Goal: Use online tool/utility: Utilize a website feature to perform a specific function

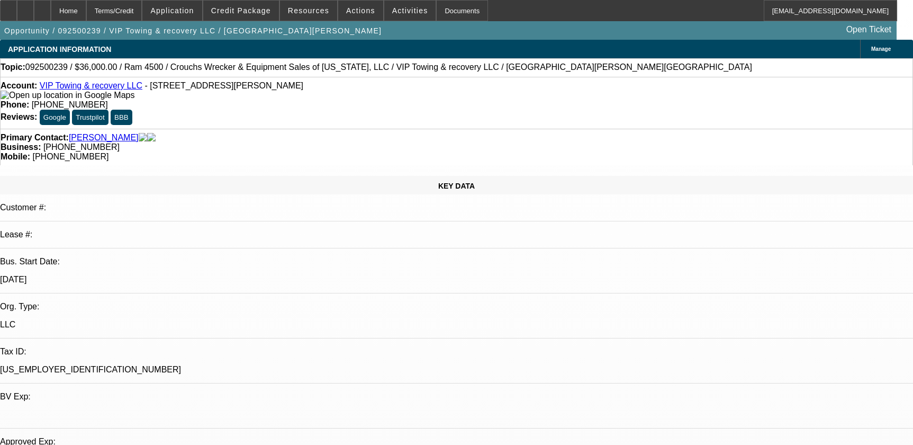
select select "0.2"
select select "0"
select select "0.1"
select select "4"
select select "0.2"
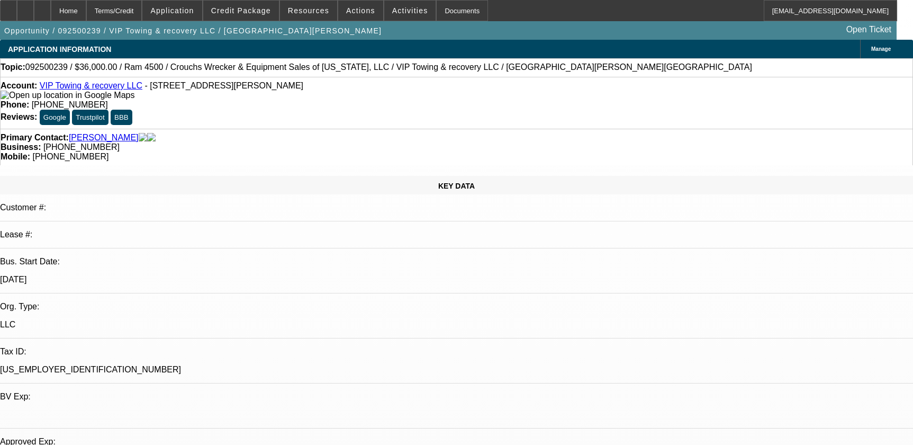
select select "0"
select select "0.1"
select select "4"
select select "0"
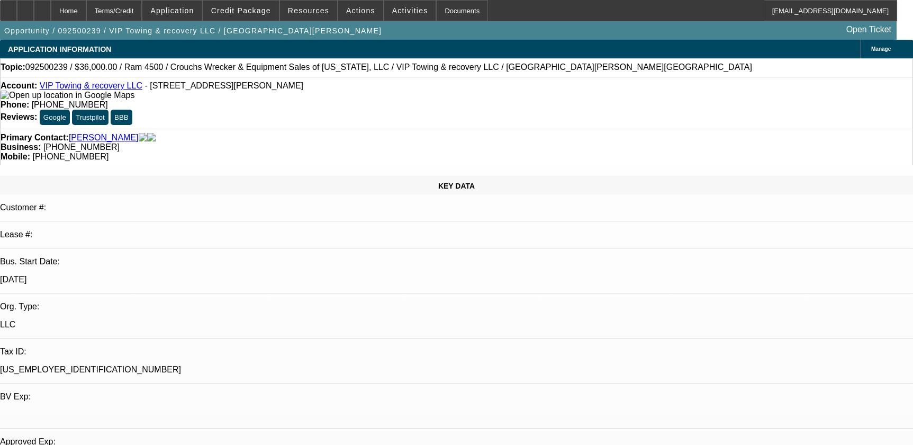
select select "0.1"
select select "4"
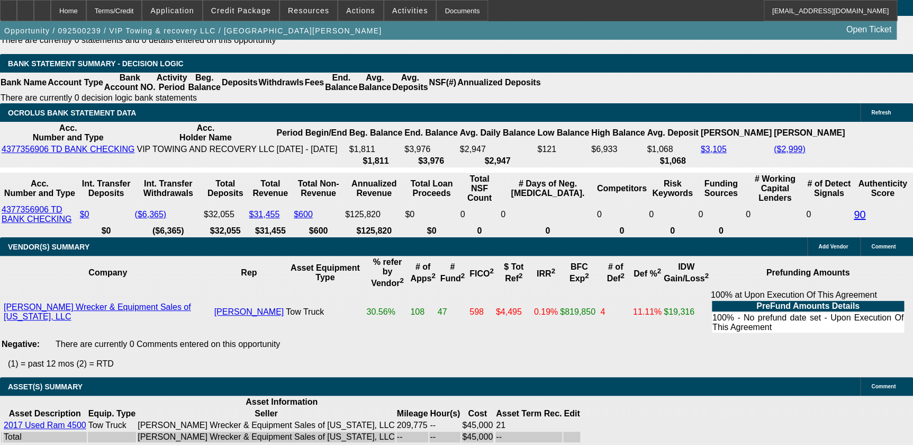
scroll to position [1925, 0]
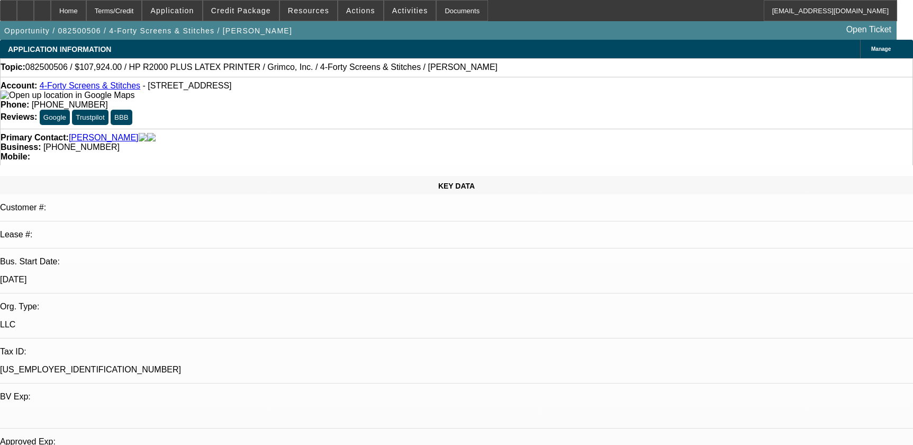
select select "0"
select select "6"
select select "0"
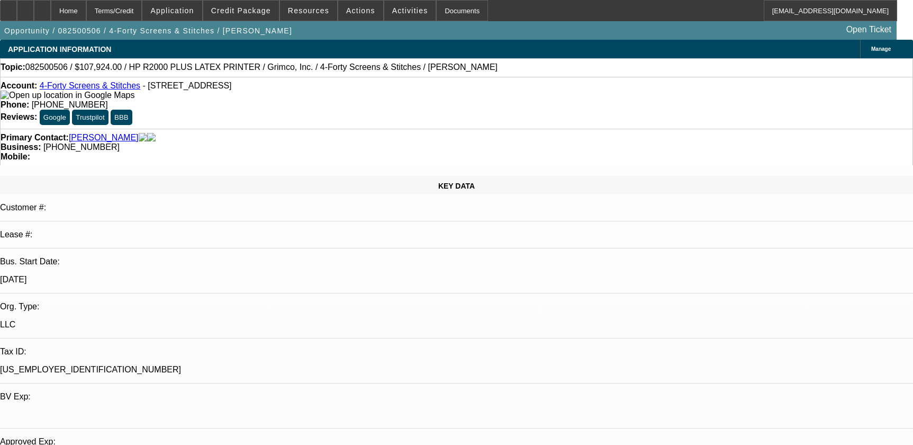
select select "0"
select select "6"
select select "0"
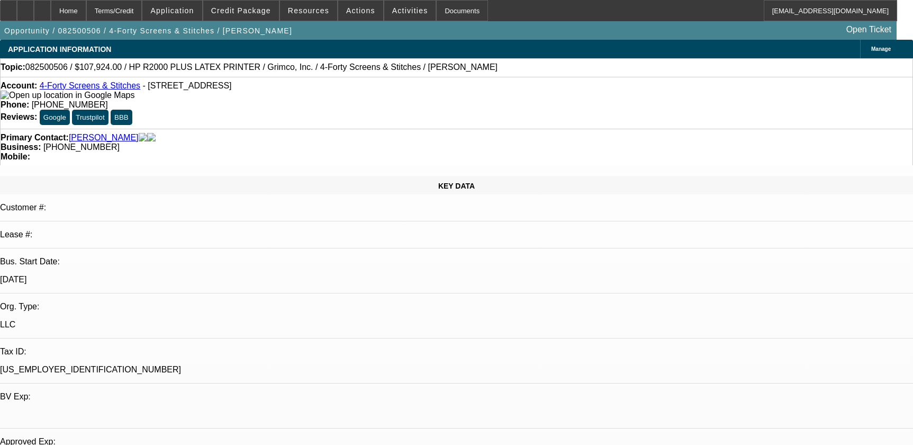
select select "0"
select select "6"
select select "0"
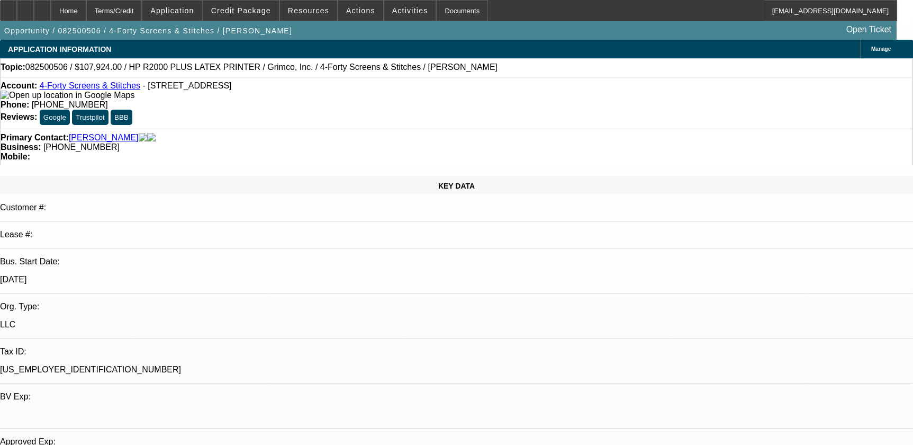
select select "6"
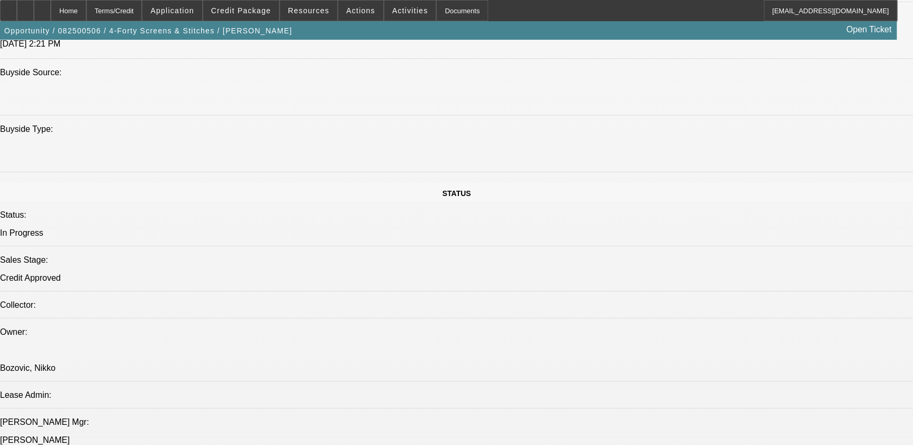
scroll to position [1155, 0]
